Goal: Transaction & Acquisition: Obtain resource

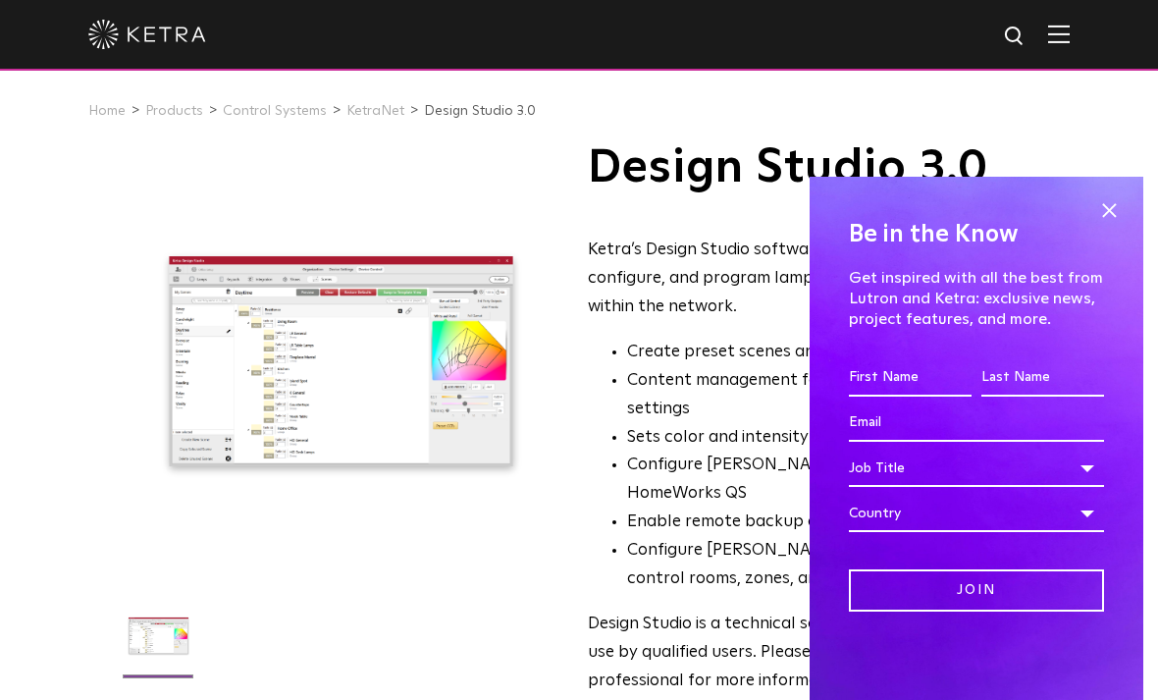
click at [907, 379] on input "First name *" at bounding box center [910, 377] width 123 height 37
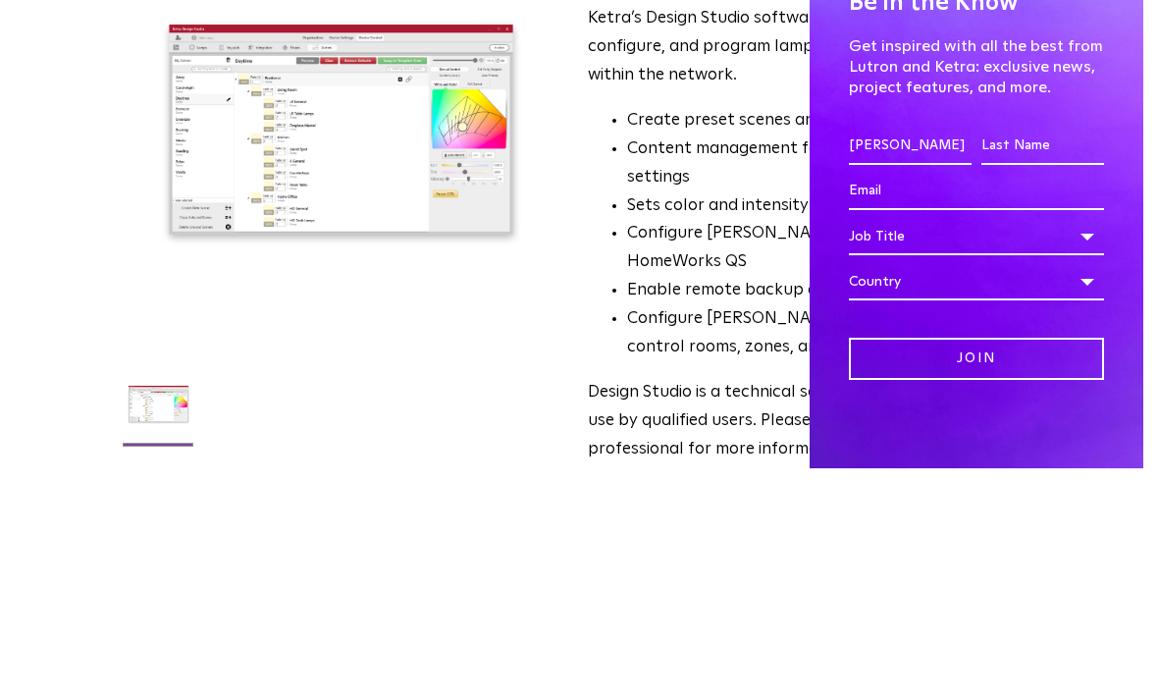
click at [1052, 359] on input "Last name *" at bounding box center [1043, 377] width 123 height 37
click at [925, 359] on fieldset "First name * [PERSON_NAME] Last name *" at bounding box center [976, 381] width 265 height 45
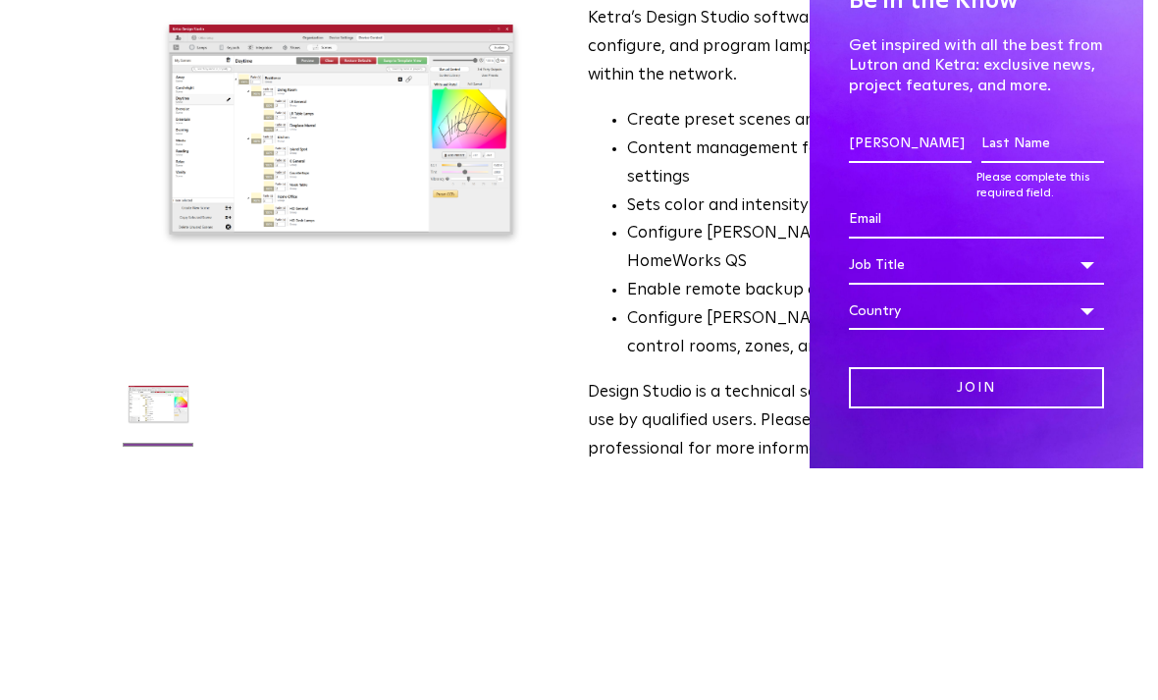
type input "[PERSON_NAME]"
click at [1039, 357] on input "Last name *" at bounding box center [1043, 375] width 123 height 37
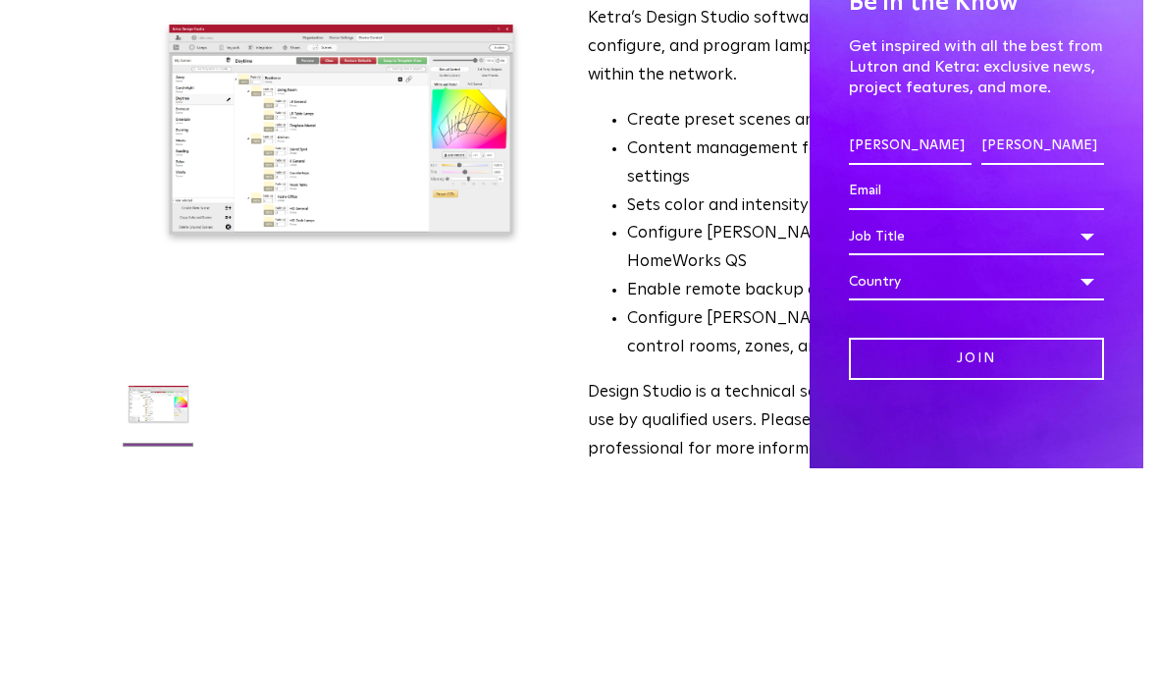
type input "[PERSON_NAME]"
click at [893, 404] on input "Email *" at bounding box center [976, 422] width 255 height 37
type input "[EMAIL_ADDRESS][DOMAIN_NAME]"
click at [935, 450] on div "Job Title" at bounding box center [976, 468] width 255 height 37
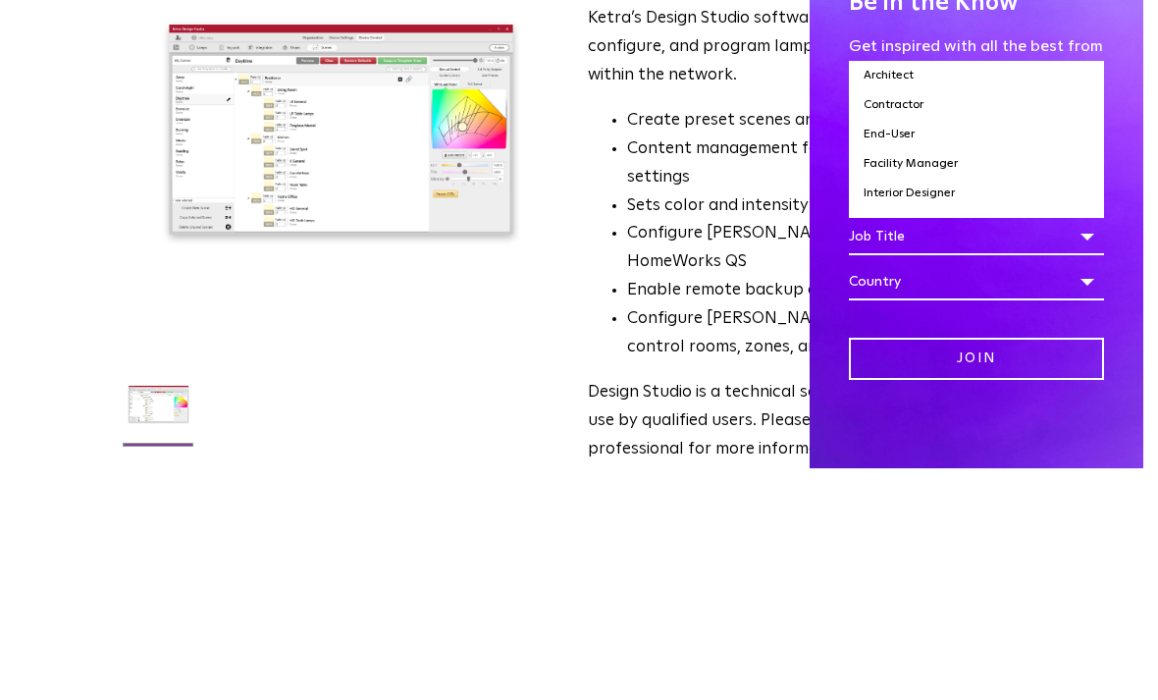
scroll to position [232, 0]
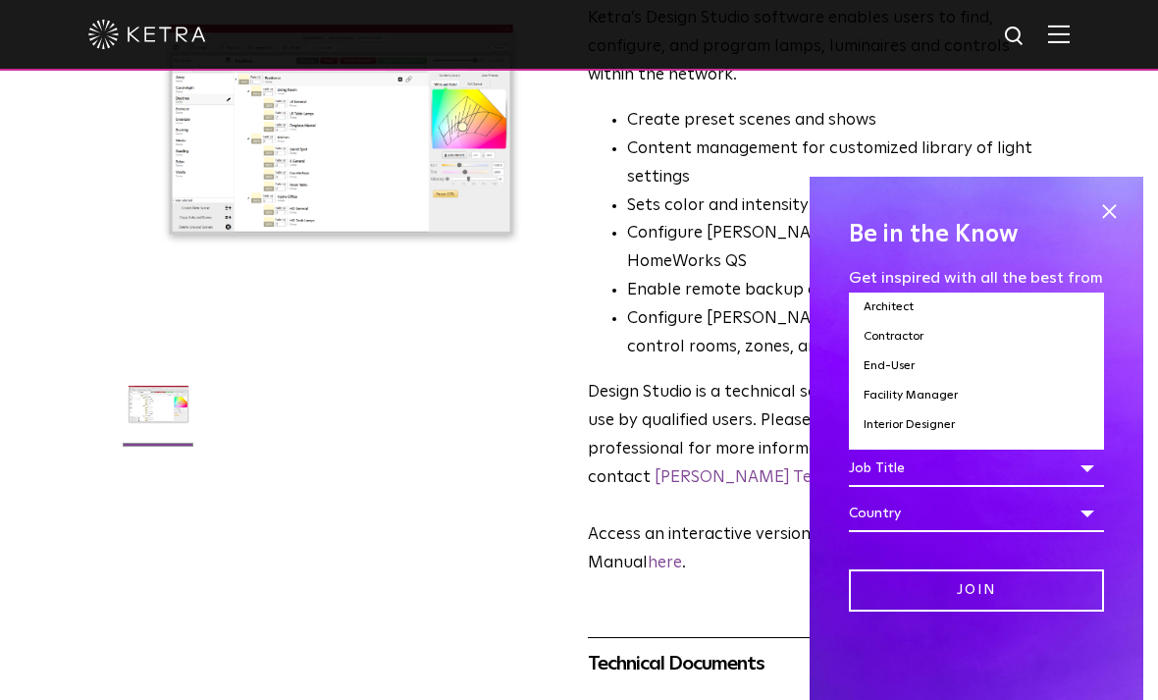
click at [902, 336] on li "Contractor" at bounding box center [976, 336] width 255 height 29
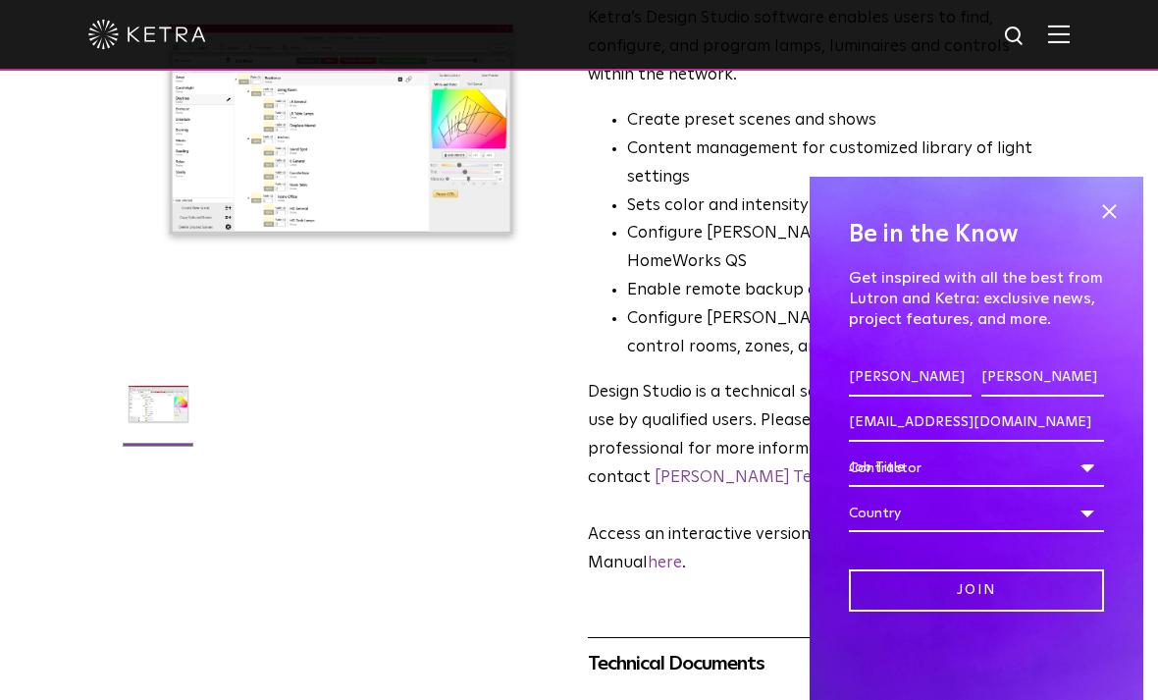
select select "Contractor"
click at [917, 511] on div "Country" at bounding box center [976, 513] width 255 height 37
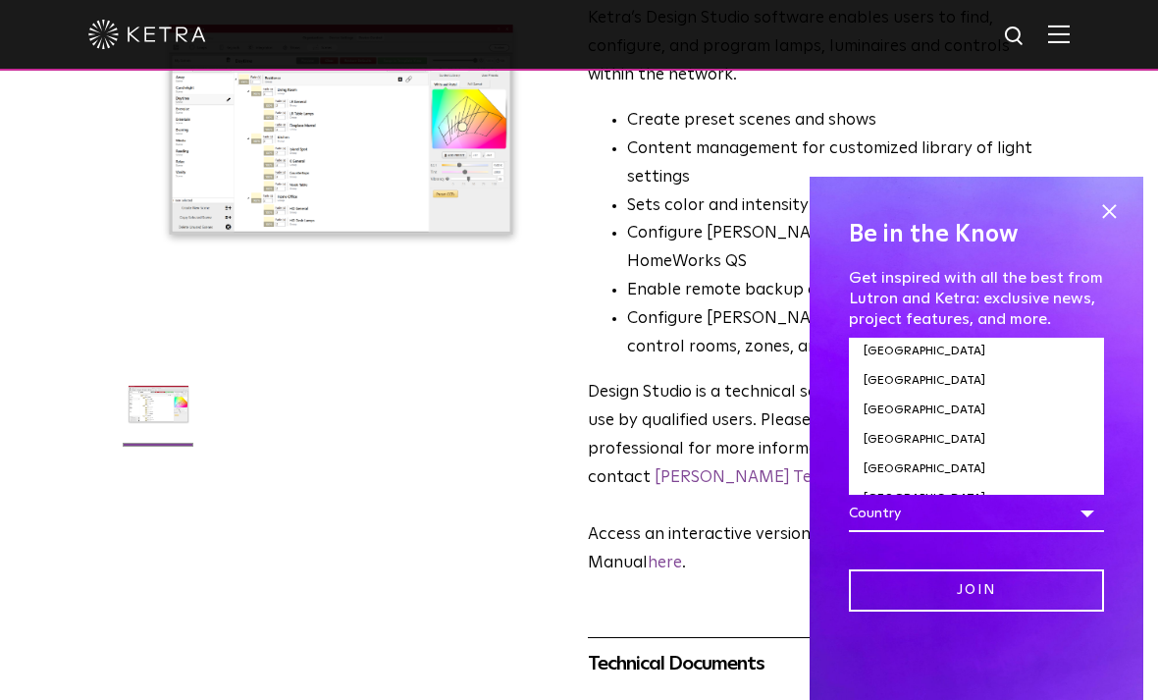
scroll to position [6666, 0]
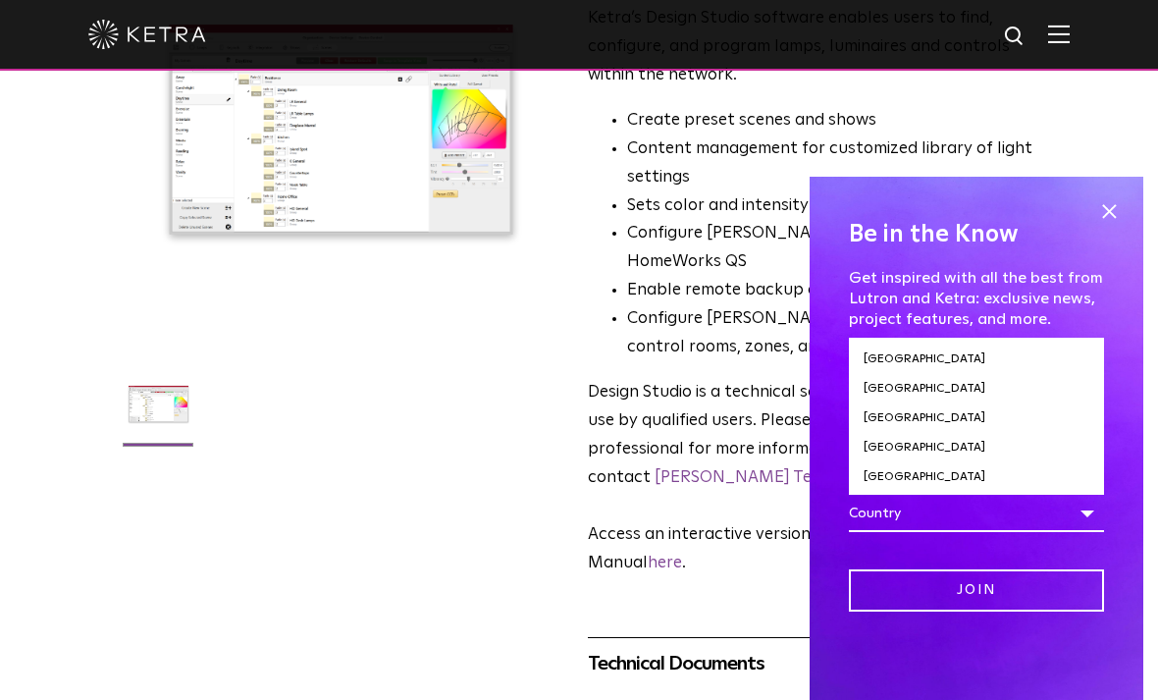
click at [896, 492] on li "[GEOGRAPHIC_DATA]" at bounding box center [976, 506] width 255 height 29
select select "[GEOGRAPHIC_DATA]"
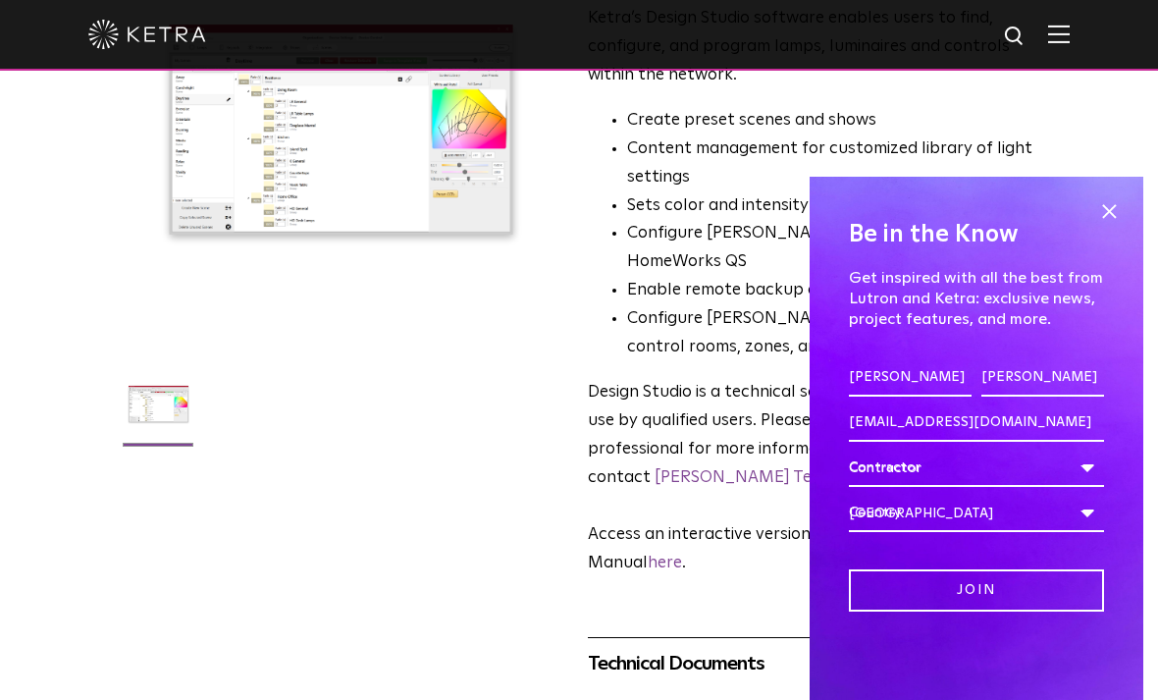
click at [990, 585] on input "Join" at bounding box center [976, 590] width 255 height 42
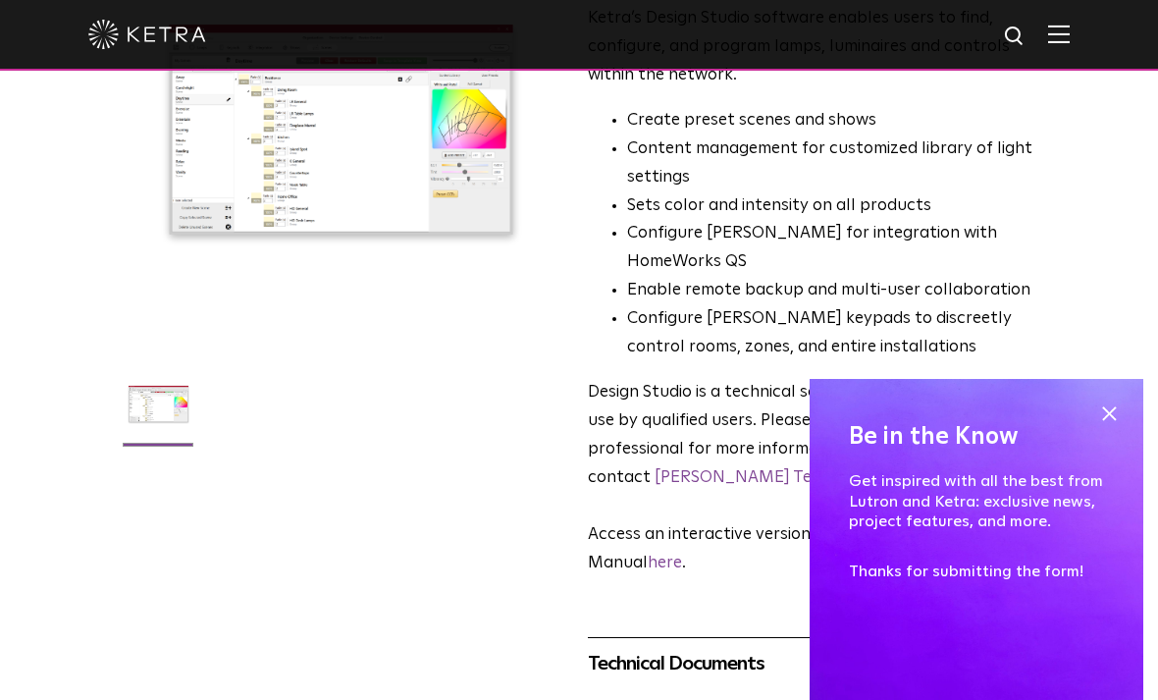
click at [1103, 418] on span at bounding box center [1109, 413] width 29 height 29
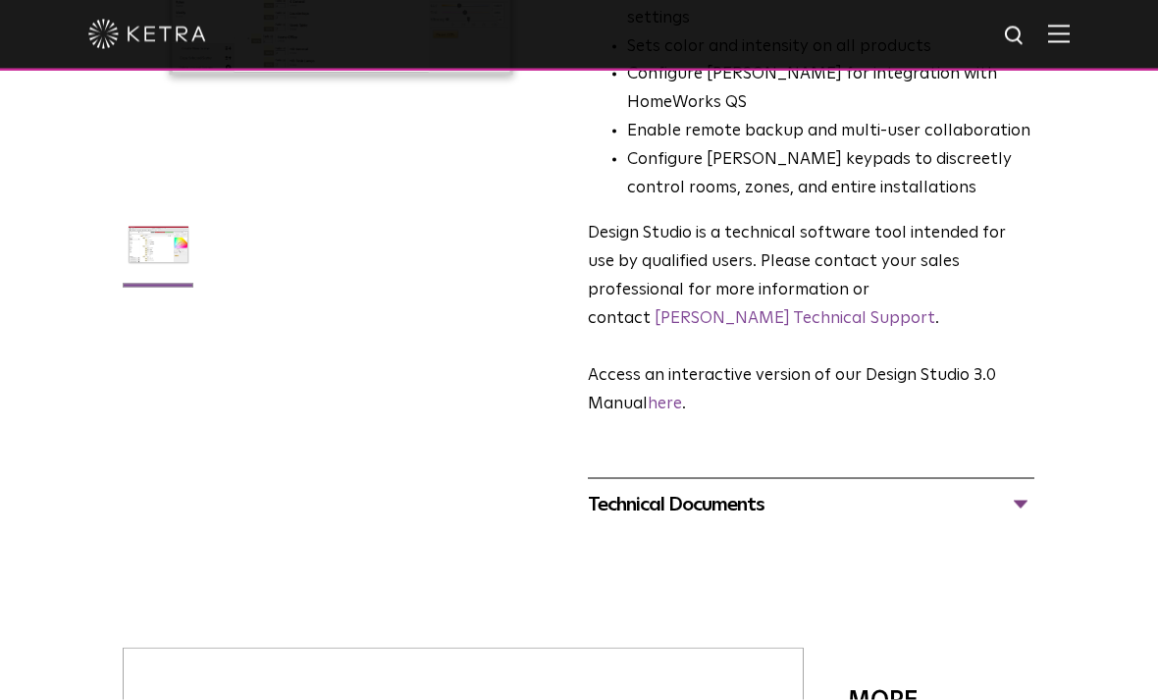
scroll to position [356, 0]
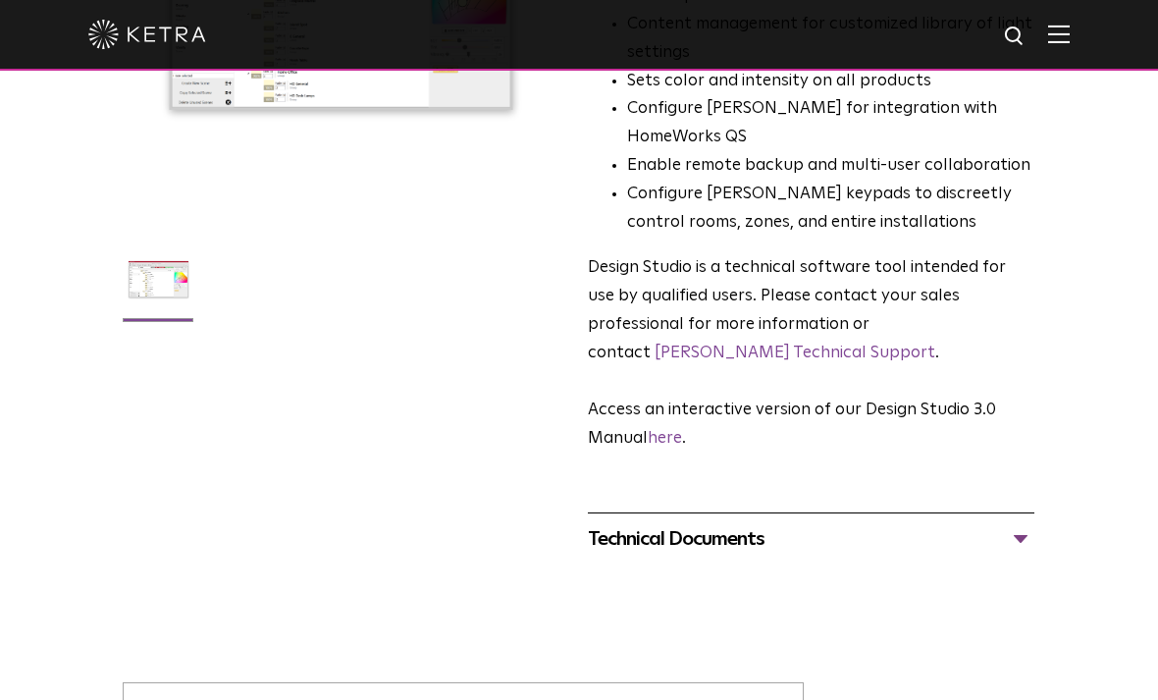
click at [1026, 523] on div "Technical Documents" at bounding box center [811, 538] width 447 height 31
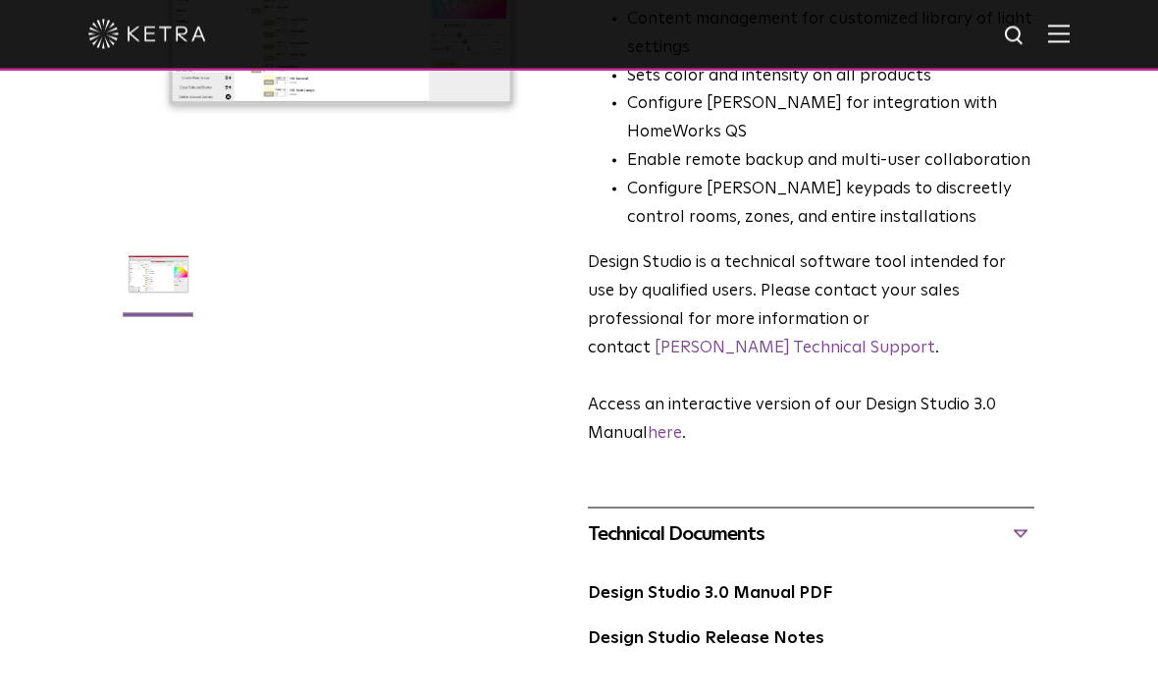
scroll to position [362, 0]
click at [765, 584] on link "Design Studio 3.0 Manual PDF" at bounding box center [710, 592] width 244 height 17
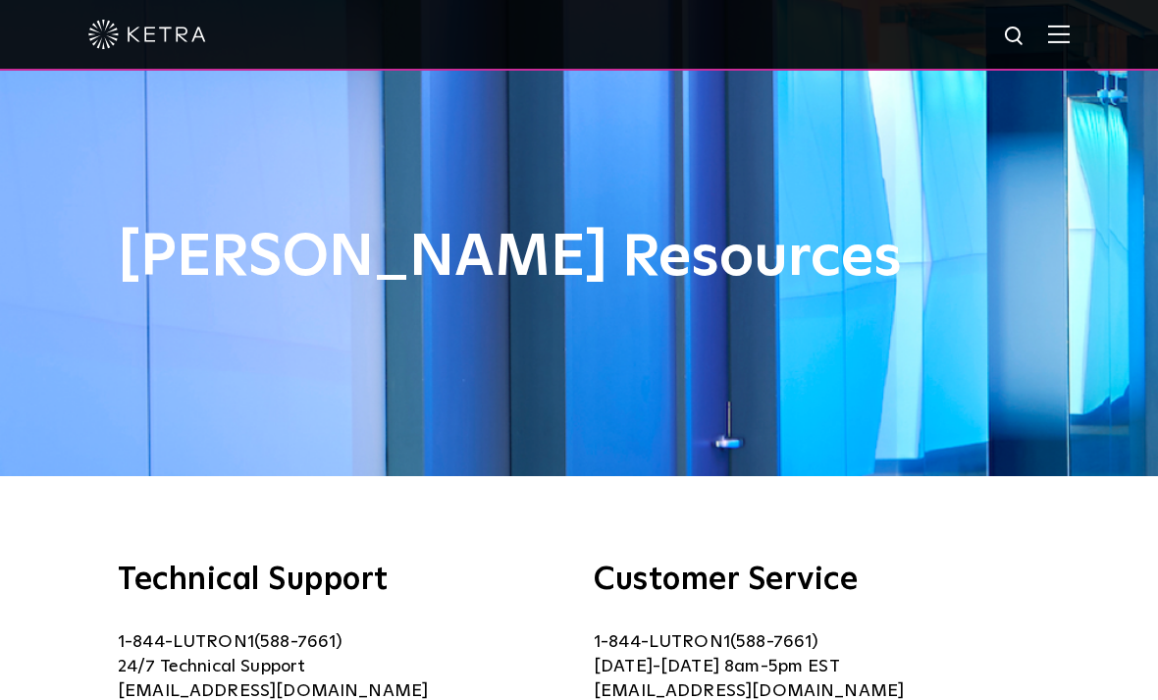
select select "Contractor"
select select "[GEOGRAPHIC_DATA]"
select select "Contractor"
select select "[GEOGRAPHIC_DATA]"
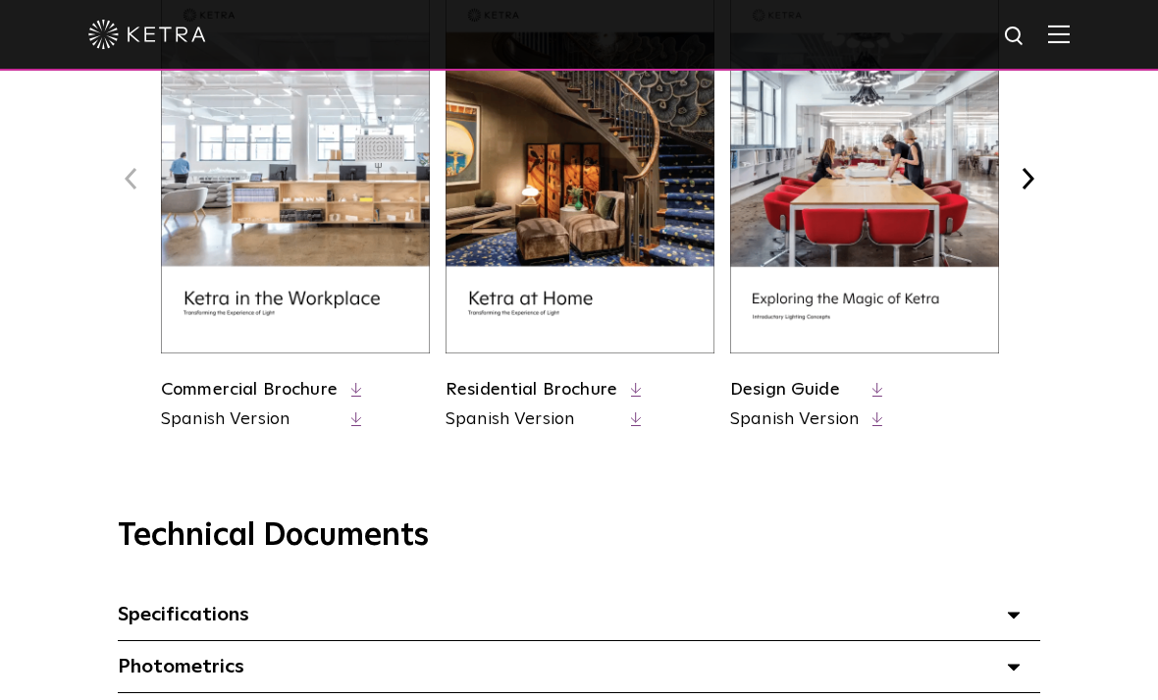
scroll to position [918, 0]
